Goal: Transaction & Acquisition: Purchase product/service

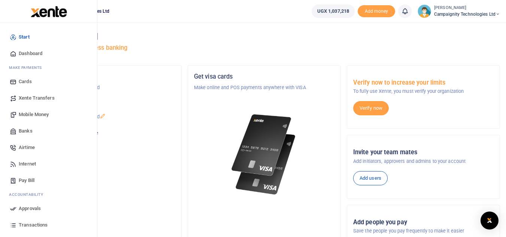
click at [23, 119] on link "Mobile Money" at bounding box center [48, 114] width 85 height 16
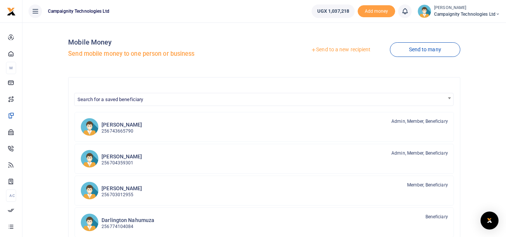
click at [331, 48] on link "Send to a new recipient" at bounding box center [341, 49] width 98 height 13
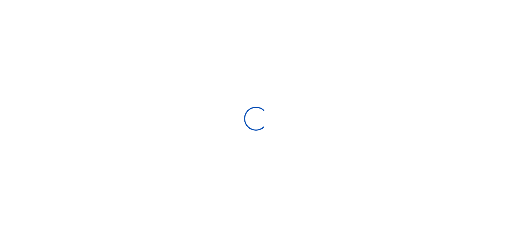
select select
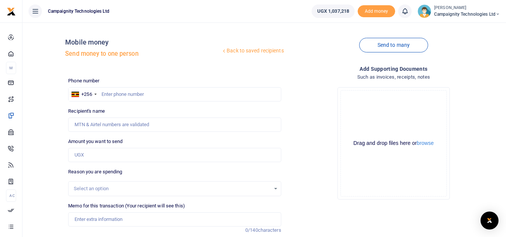
click at [163, 93] on div at bounding box center [253, 118] width 506 height 237
click at [163, 93] on input "text" at bounding box center [174, 94] width 213 height 14
paste input "0756185378"
type input "0756185378"
click at [105, 157] on input "Amount you want to send" at bounding box center [174, 155] width 213 height 14
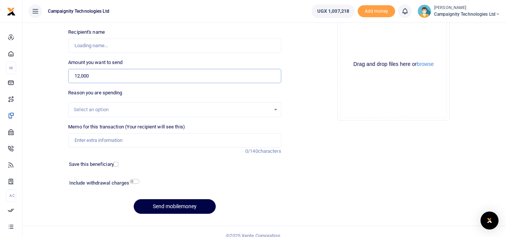
scroll to position [86, 0]
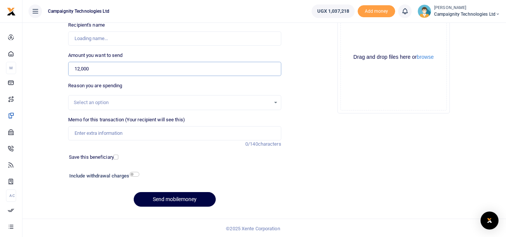
type input "12,000"
click at [152, 135] on input "Memo for this transaction (Your recipient will see this)" at bounding box center [174, 133] width 213 height 14
type input "[PERSON_NAME]"
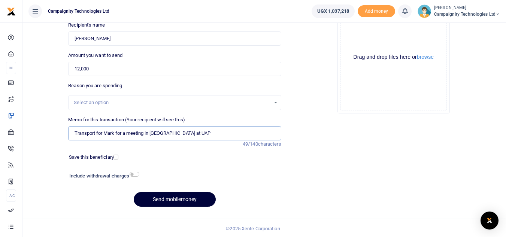
type input "Transport for Mark for a meeting in [GEOGRAPHIC_DATA] at UAP"
click at [178, 195] on button "Send mobilemoney" at bounding box center [175, 199] width 82 height 15
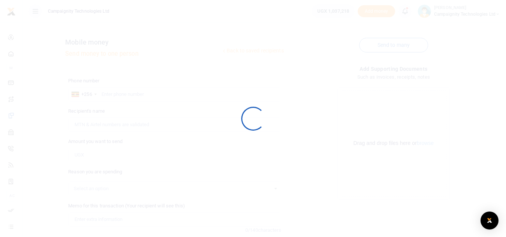
scroll to position [86, 0]
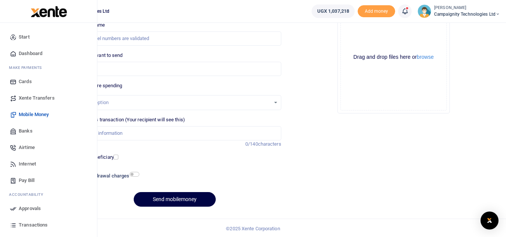
click at [35, 209] on span "Approvals" at bounding box center [30, 208] width 22 height 7
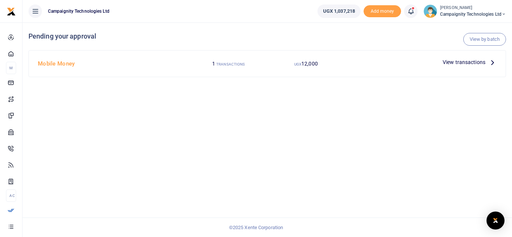
click at [472, 64] on span "View transactions" at bounding box center [463, 62] width 43 height 8
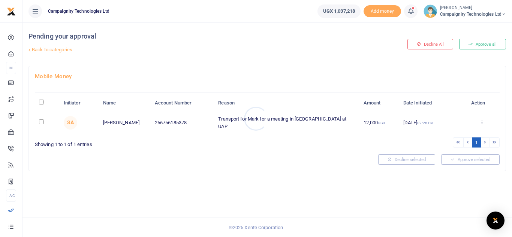
click at [469, 47] on div at bounding box center [256, 118] width 512 height 237
click at [479, 46] on button "Approve all" at bounding box center [482, 44] width 47 height 10
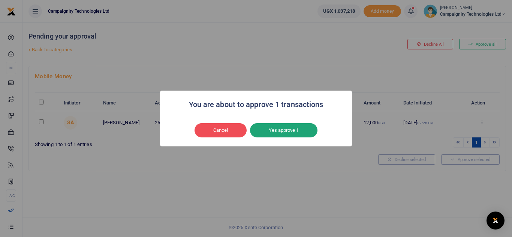
click at [281, 133] on button "Yes approve 1" at bounding box center [283, 130] width 67 height 14
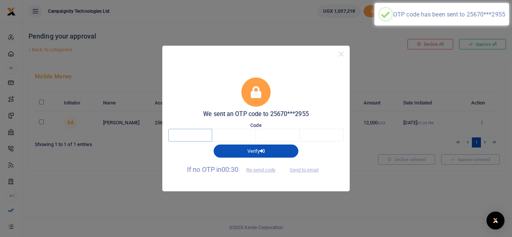
click at [209, 137] on input "text" at bounding box center [190, 135] width 44 height 13
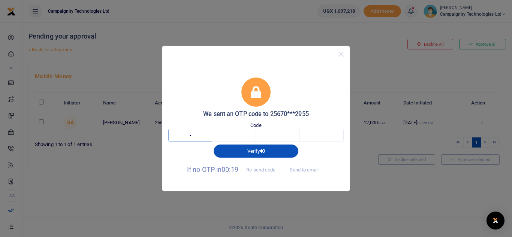
type input "4"
type input "8"
type input "5"
type input "0"
